Goal: Find specific page/section: Find specific page/section

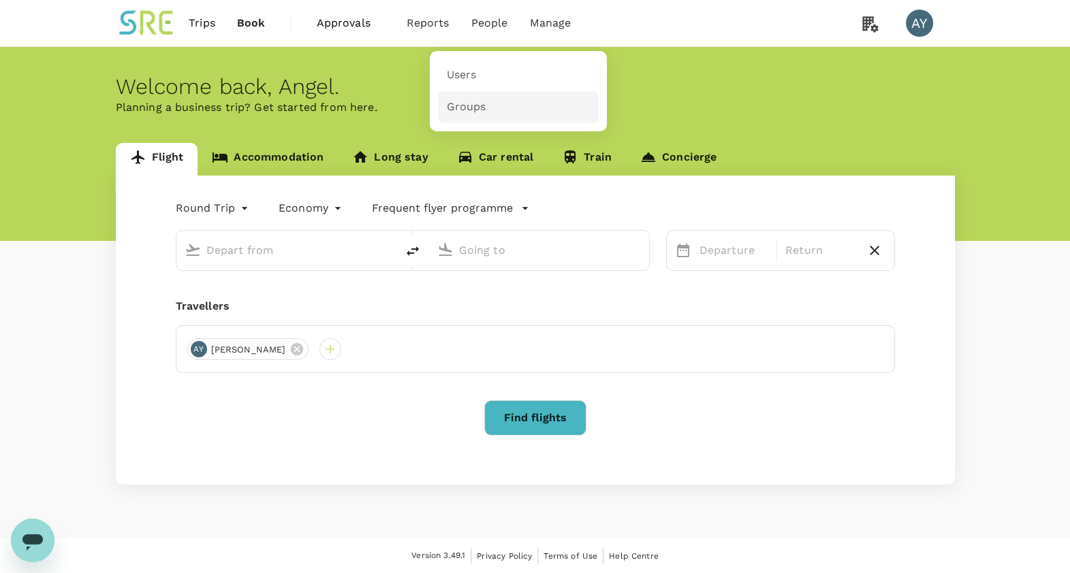
click at [467, 106] on span "Groups" at bounding box center [466, 107] width 40 height 16
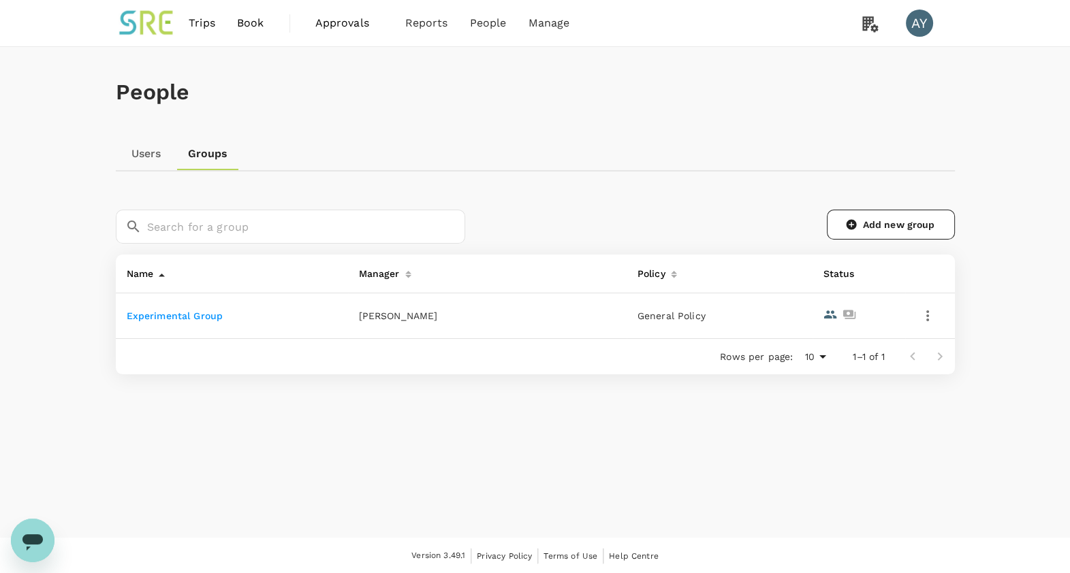
click at [171, 319] on link "Experimental Group" at bounding box center [175, 316] width 97 height 11
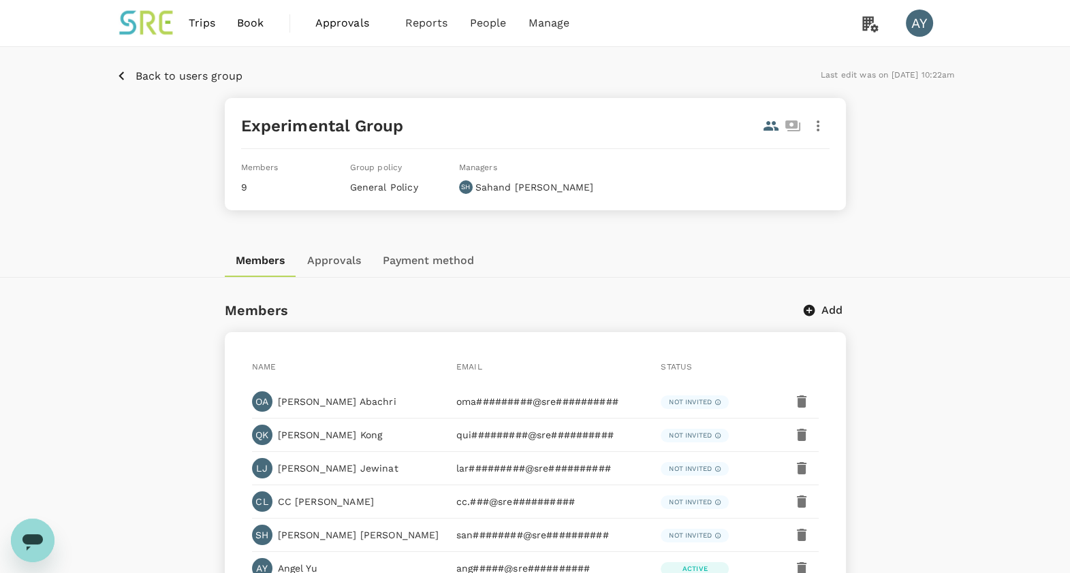
click at [122, 78] on icon "button" at bounding box center [121, 76] width 5 height 9
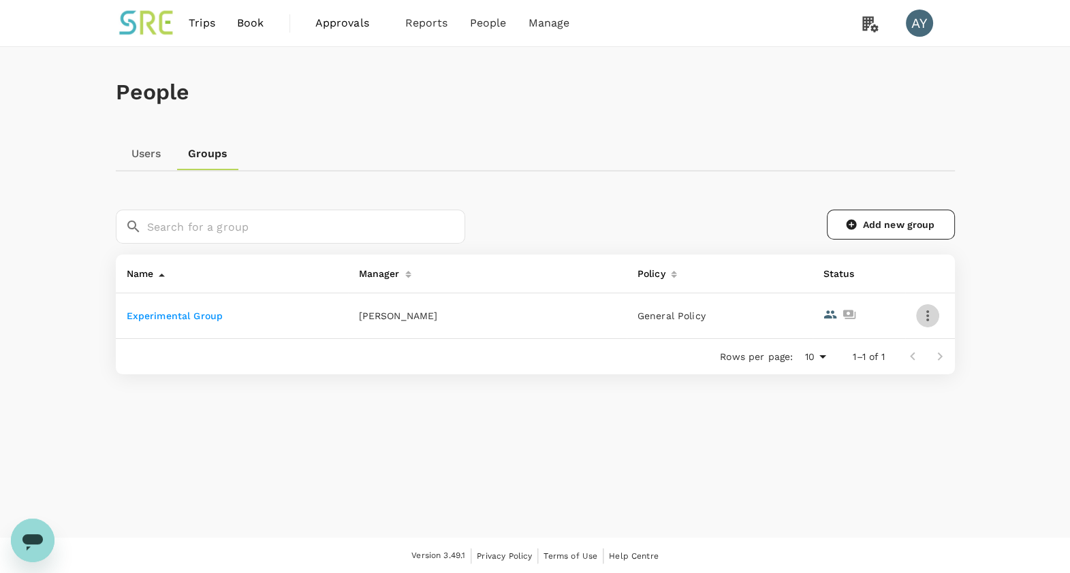
click at [928, 321] on icon "button" at bounding box center [927, 316] width 16 height 16
click at [998, 379] on div at bounding box center [541, 286] width 1083 height 573
click at [142, 155] on link "Users" at bounding box center [146, 154] width 61 height 33
